Goal: Information Seeking & Learning: Learn about a topic

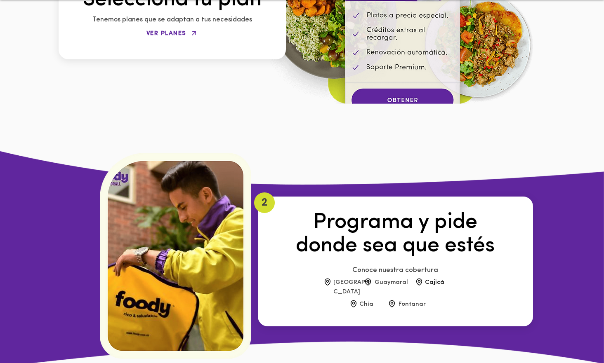
scroll to position [1281, 0]
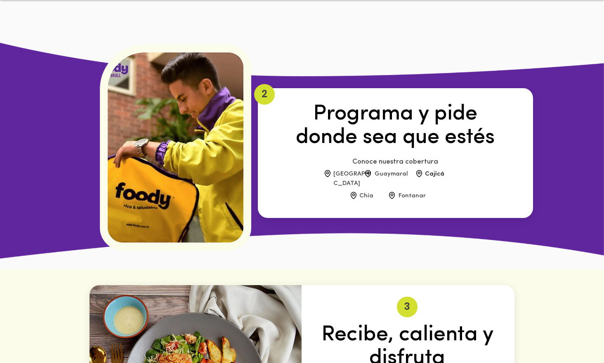
click at [410, 158] on span "Conoce nuestra cobertura" at bounding box center [395, 161] width 86 height 7
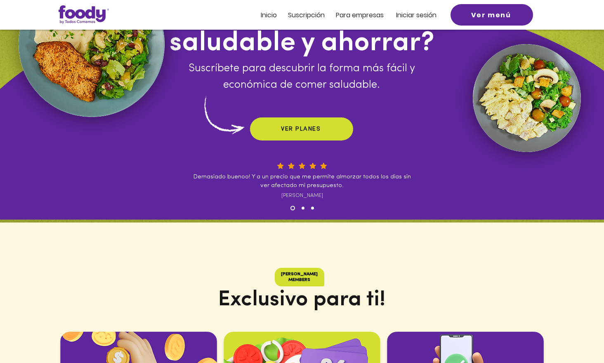
scroll to position [0, 0]
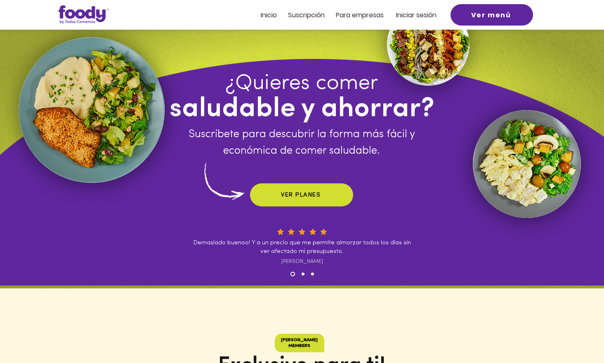
click at [269, 13] on span "Inicio" at bounding box center [269, 14] width 16 height 9
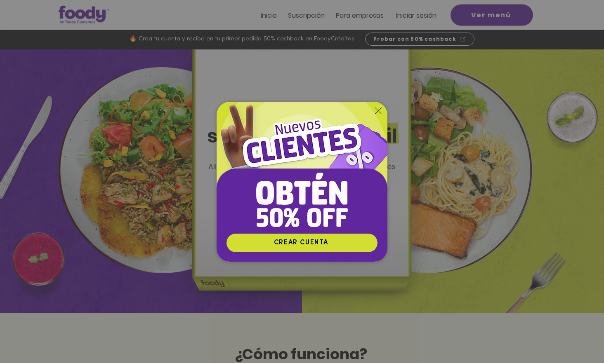
click at [378, 109] on icon "Volver al sitio" at bounding box center [378, 111] width 7 height 7
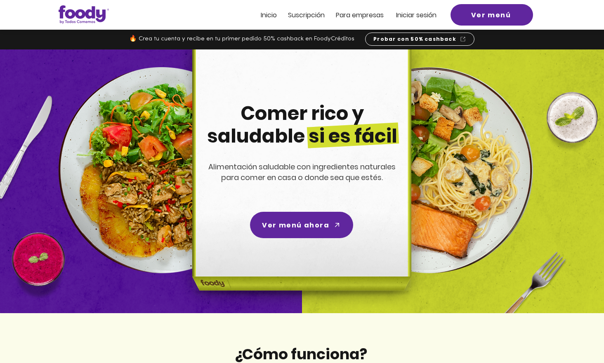
click at [300, 17] on span "Suscripción" at bounding box center [306, 14] width 37 height 9
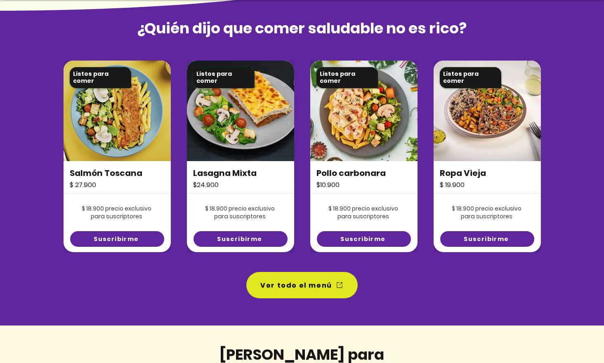
scroll to position [589, 0]
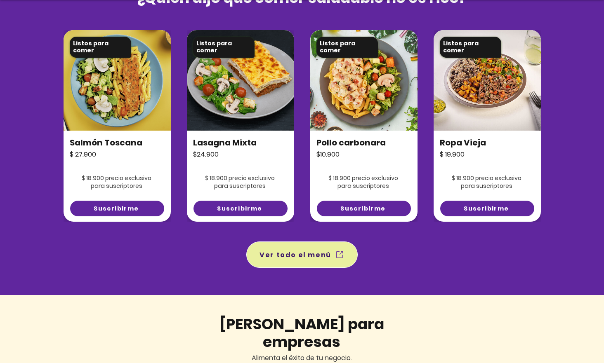
click at [288, 252] on span "Ver todo el menú" at bounding box center [295, 255] width 72 height 10
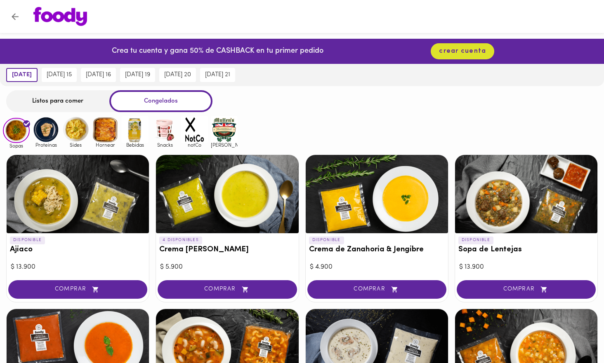
click at [73, 100] on div "Listos para comer" at bounding box center [57, 101] width 103 height 22
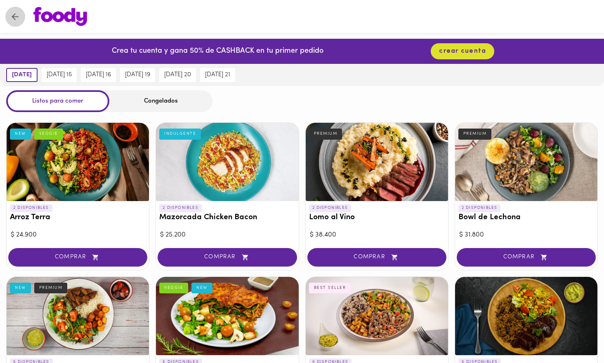
click at [12, 18] on icon "Volver" at bounding box center [15, 17] width 10 height 10
click at [12, 16] on icon "Volver" at bounding box center [15, 16] width 7 height 7
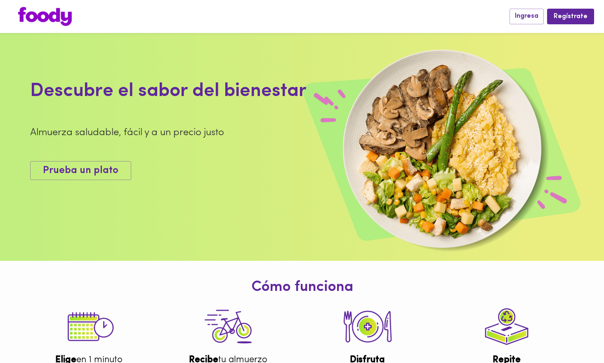
click at [57, 17] on img at bounding box center [45, 16] width 54 height 19
